Goal: Task Accomplishment & Management: Use online tool/utility

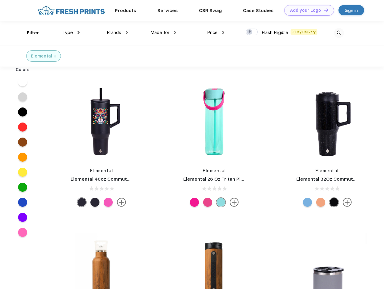
click at [307, 10] on link "Add your Logo Design Tool" at bounding box center [309, 10] width 50 height 11
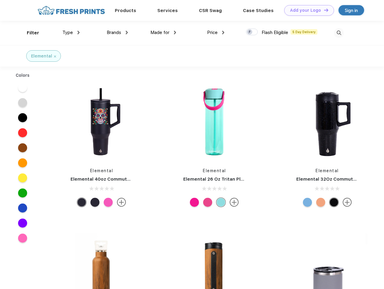
click at [0, 0] on div "Design Tool" at bounding box center [0, 0] width 0 height 0
click at [323, 10] on link "Add your Logo Design Tool" at bounding box center [309, 10] width 50 height 11
click at [29, 33] on div "Filter" at bounding box center [33, 33] width 12 height 7
click at [71, 33] on span "Type" at bounding box center [67, 32] width 11 height 5
click at [117, 33] on span "Brands" at bounding box center [114, 32] width 14 height 5
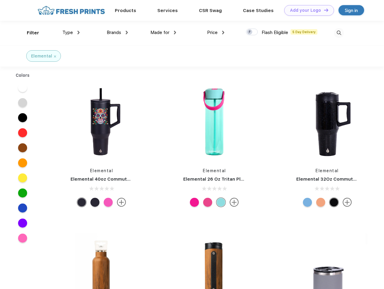
click at [163, 33] on span "Made for" at bounding box center [159, 32] width 19 height 5
click at [216, 33] on span "Price" at bounding box center [212, 32] width 11 height 5
click at [252, 32] on div at bounding box center [252, 32] width 12 height 7
click at [250, 32] on input "checkbox" at bounding box center [248, 30] width 4 height 4
click at [339, 33] on img at bounding box center [339, 33] width 10 height 10
